Goal: Task Accomplishment & Management: Use online tool/utility

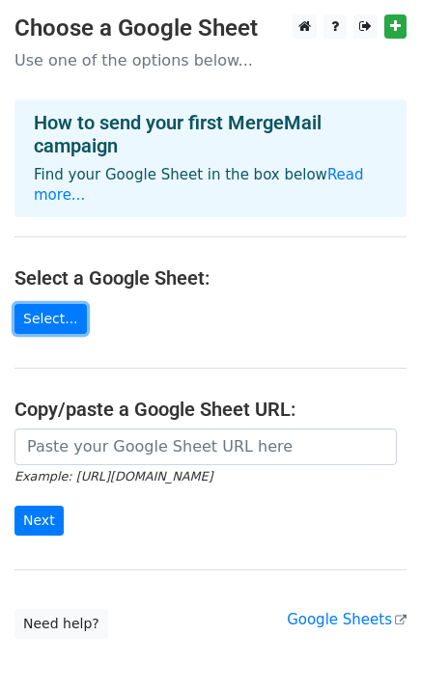
click at [57, 331] on link "Select..." at bounding box center [50, 319] width 72 height 30
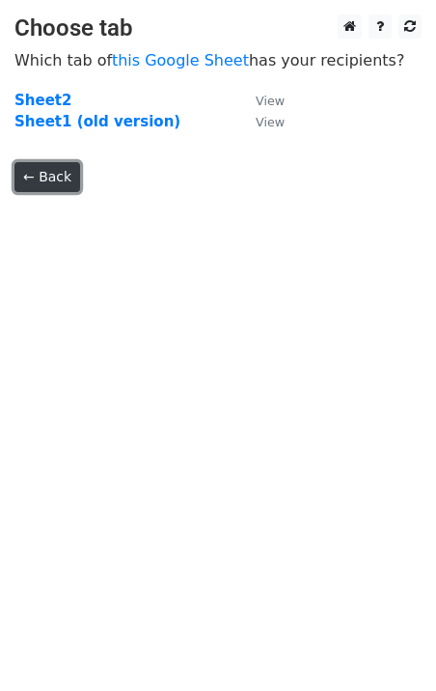
click at [50, 171] on link "← Back" at bounding box center [47, 177] width 66 height 30
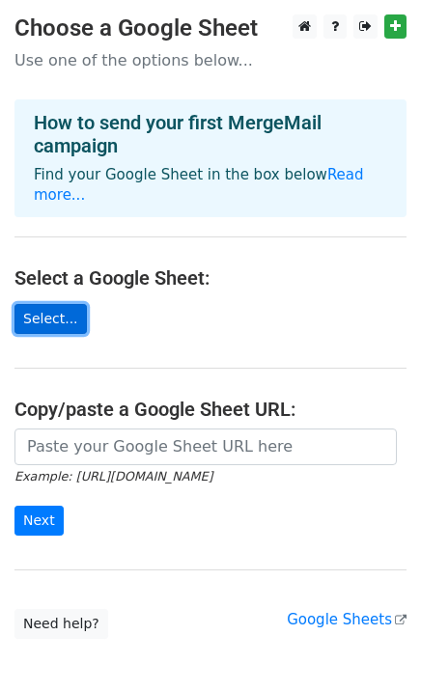
click at [68, 323] on link "Select..." at bounding box center [50, 319] width 72 height 30
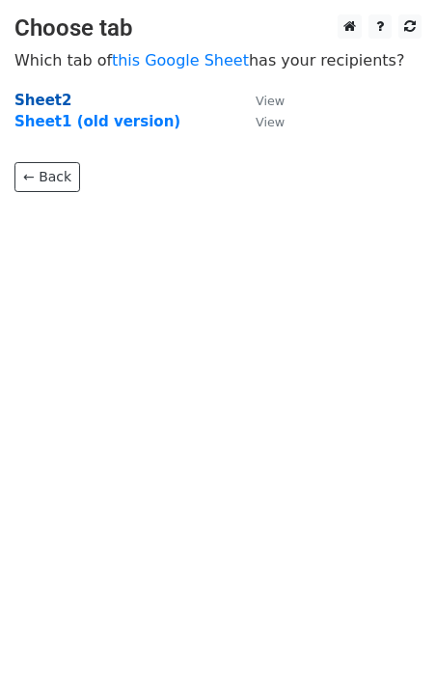
click at [53, 95] on strong "Sheet2" at bounding box center [42, 100] width 57 height 17
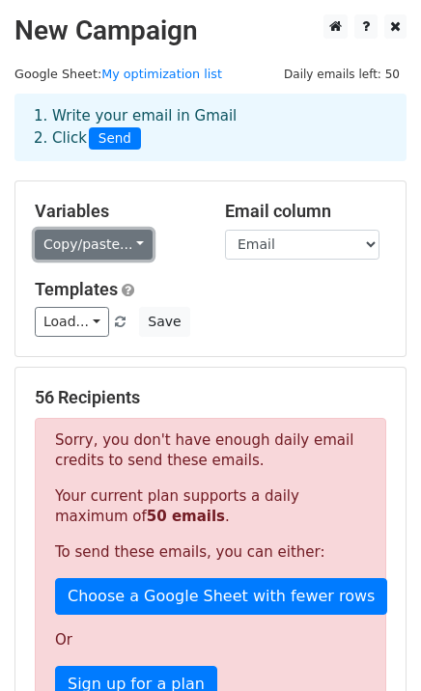
click at [126, 236] on link "Copy/paste..." at bounding box center [94, 245] width 118 height 30
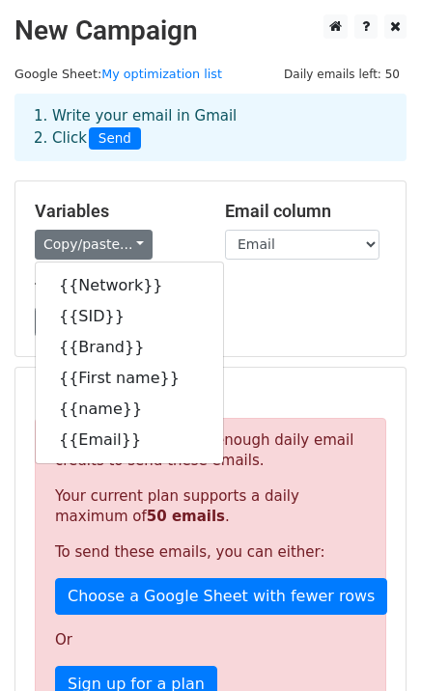
click at [292, 287] on h5 "Templates" at bounding box center [210, 289] width 351 height 21
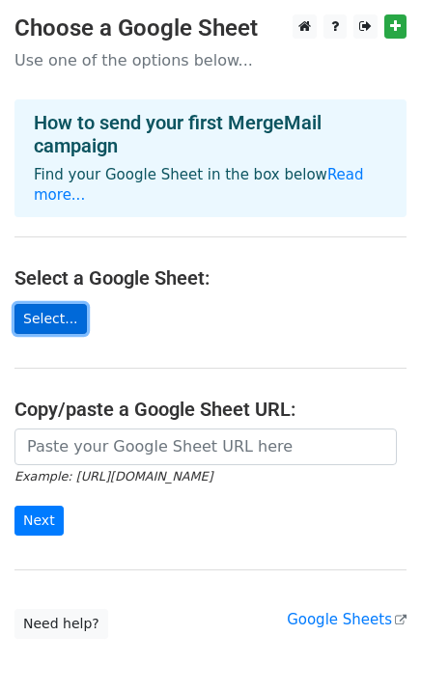
click at [67, 316] on link "Select..." at bounding box center [50, 319] width 72 height 30
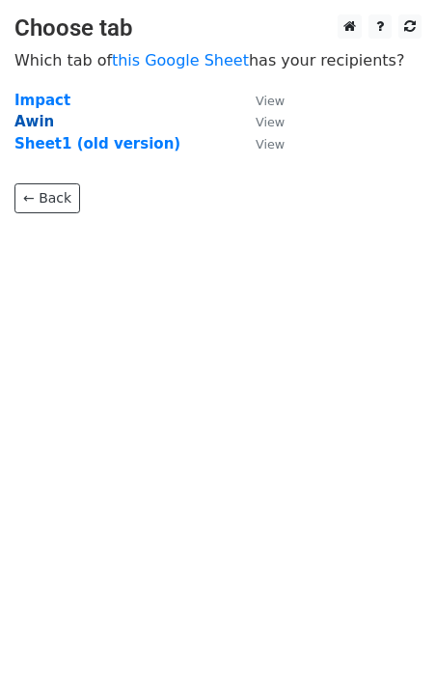
click at [47, 126] on strong "Awin" at bounding box center [34, 121] width 40 height 17
click at [256, 122] on small "View" at bounding box center [270, 122] width 29 height 14
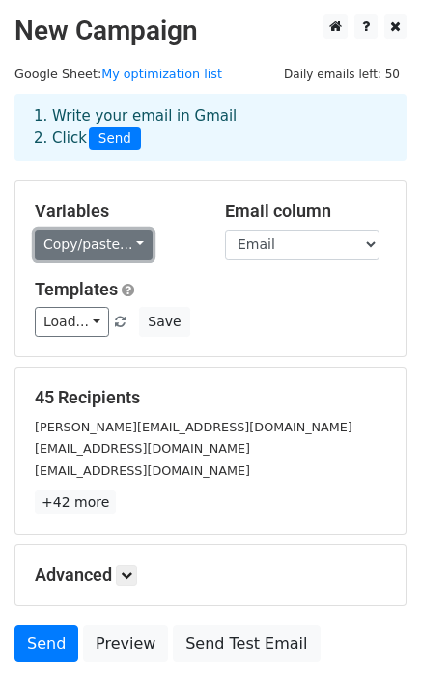
click at [104, 242] on link "Copy/paste..." at bounding box center [94, 245] width 118 height 30
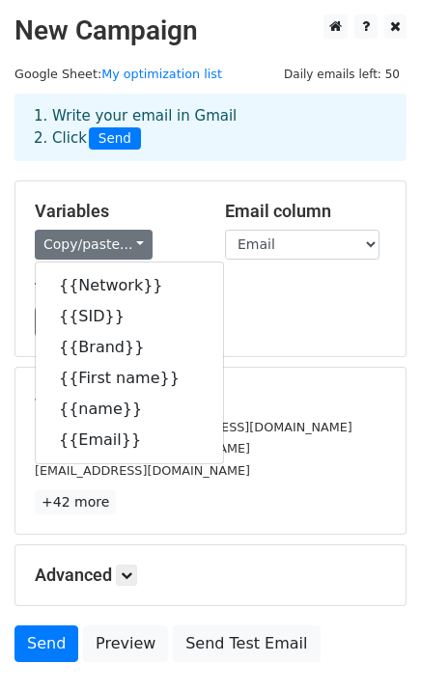
click at [278, 283] on h5 "Templates" at bounding box center [210, 289] width 351 height 21
